Goal: Find specific page/section: Find specific page/section

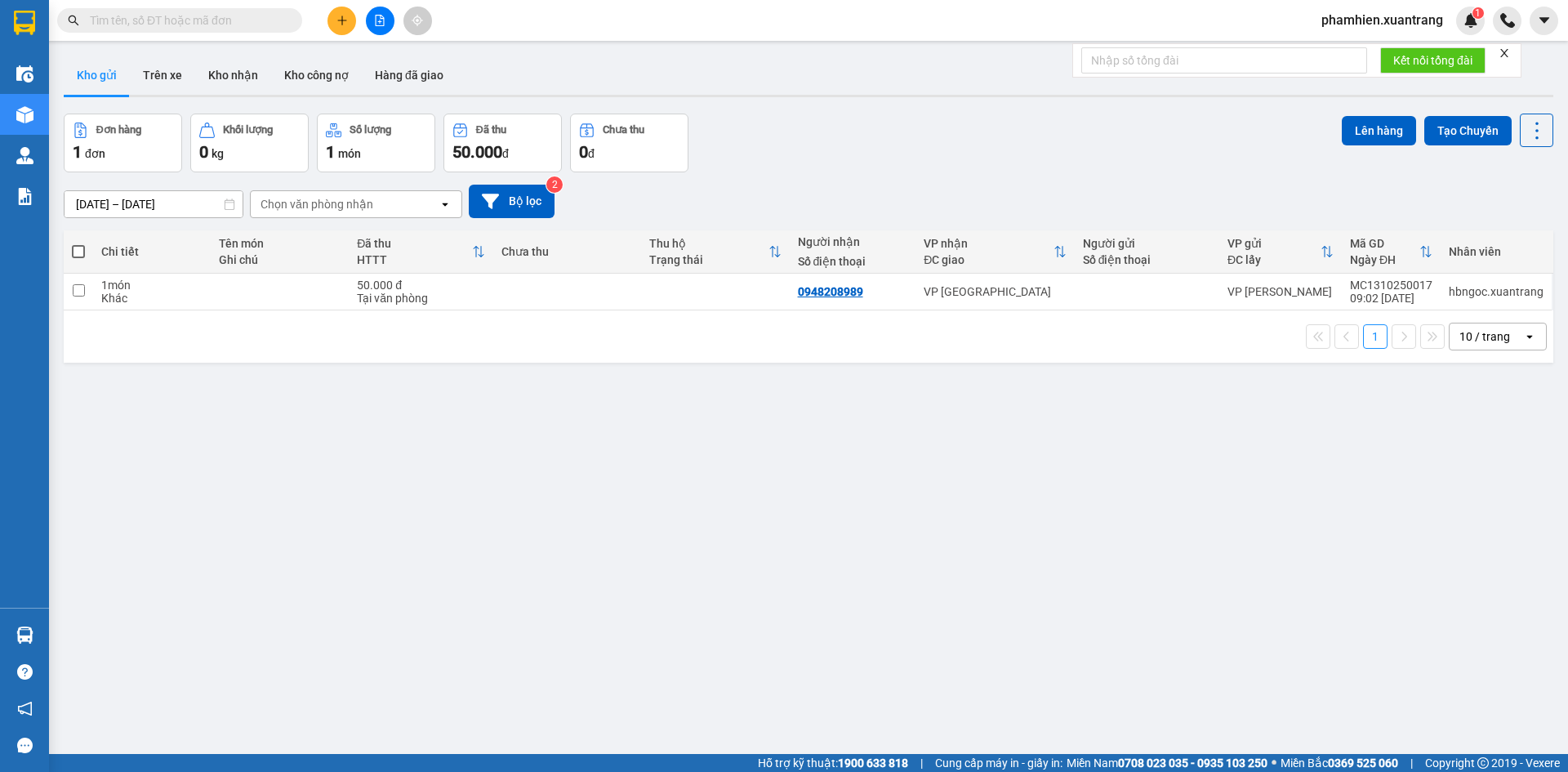
drag, startPoint x: 137, startPoint y: 275, endPoint x: 259, endPoint y: 493, distance: 249.8
click at [270, 499] on section "Kết quả tìm kiếm ( 0 ) Bộ lọc Gửi 3 ngày gần nhất No Data phamhien.xuantrang 1 …" at bounding box center [784, 386] width 1568 height 772
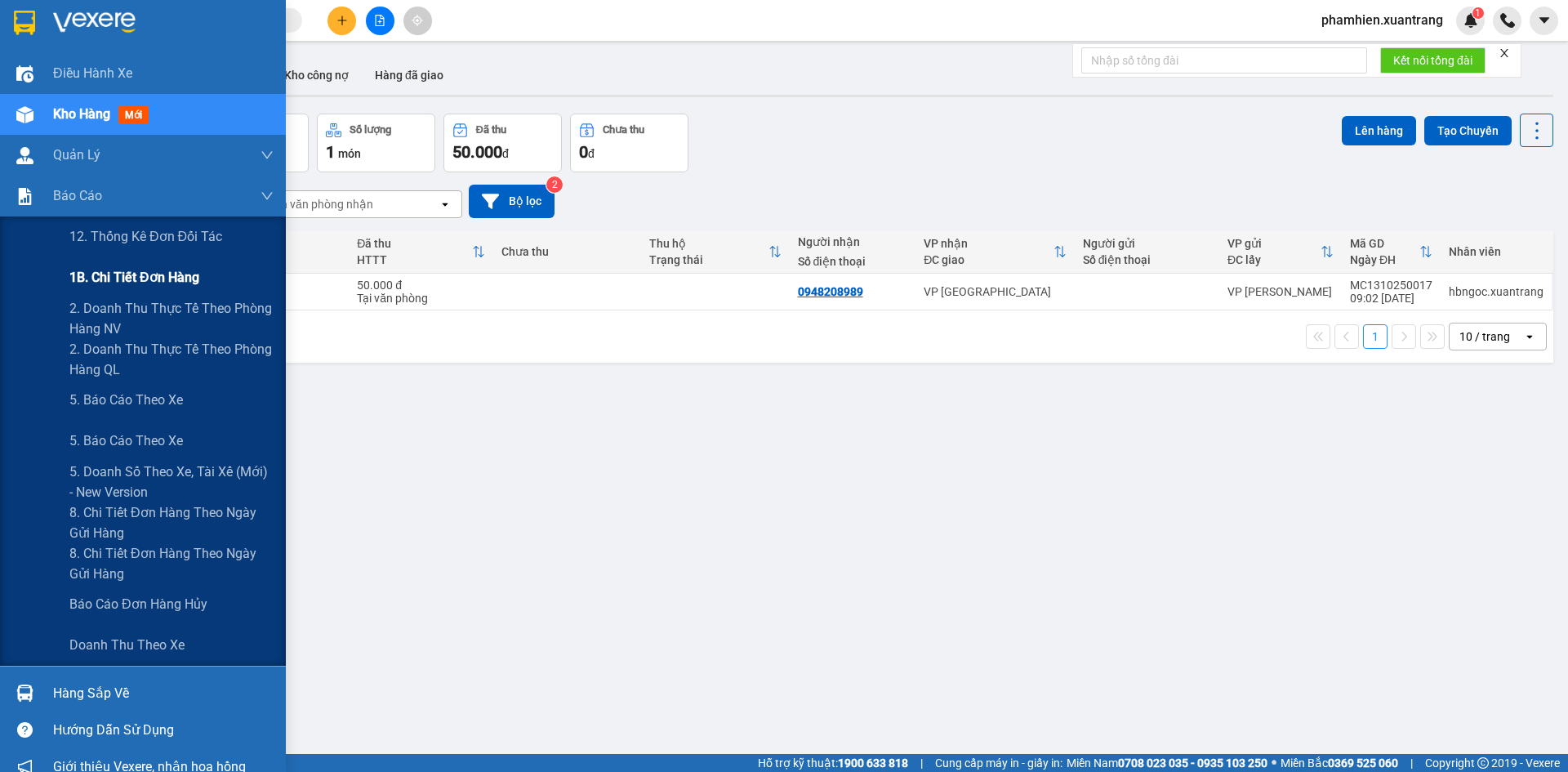
click at [102, 273] on span "1B. Chi tiết đơn hàng" at bounding box center [134, 276] width 130 height 20
